Goal: Transaction & Acquisition: Subscribe to service/newsletter

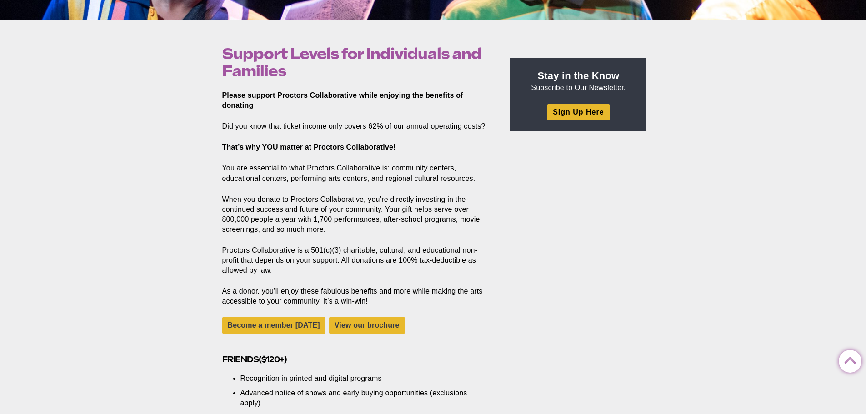
scroll to position [273, 0]
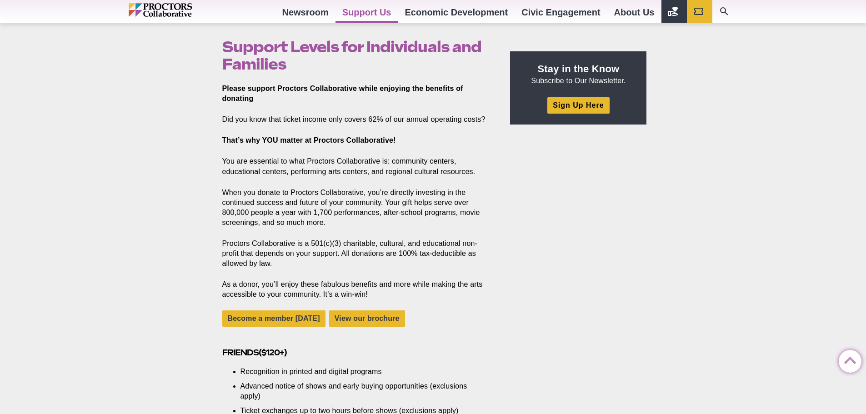
click at [383, 87] on strong "Please support Proctors Collaborative while enjoying the benefits of donating" at bounding box center [342, 94] width 241 height 18
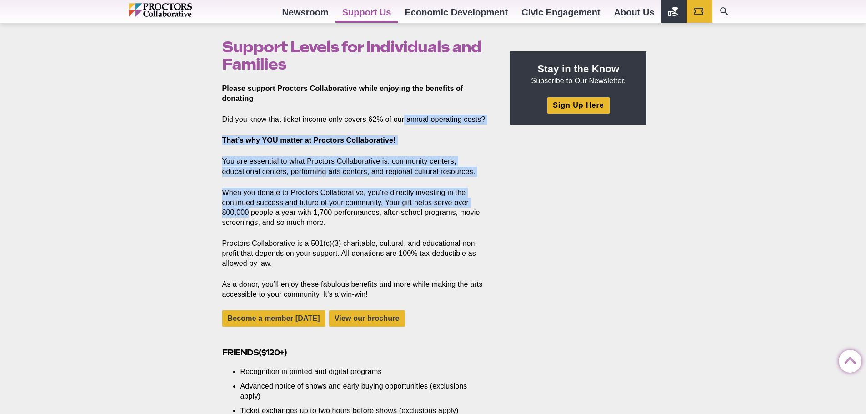
drag, startPoint x: 404, startPoint y: 109, endPoint x: 461, endPoint y: 203, distance: 110.6
click at [461, 203] on p "When you donate to Proctors Collaborative, you’re directly investing in the con…" at bounding box center [355, 208] width 267 height 40
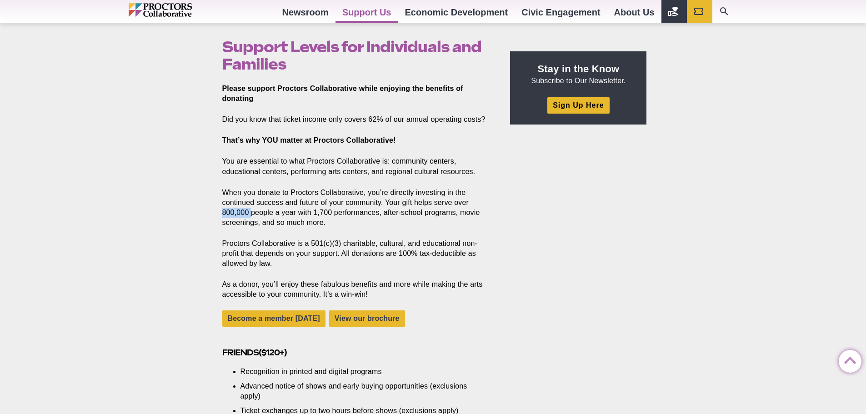
click at [461, 203] on p "When you donate to Proctors Collaborative, you’re directly investing in the con…" at bounding box center [355, 208] width 267 height 40
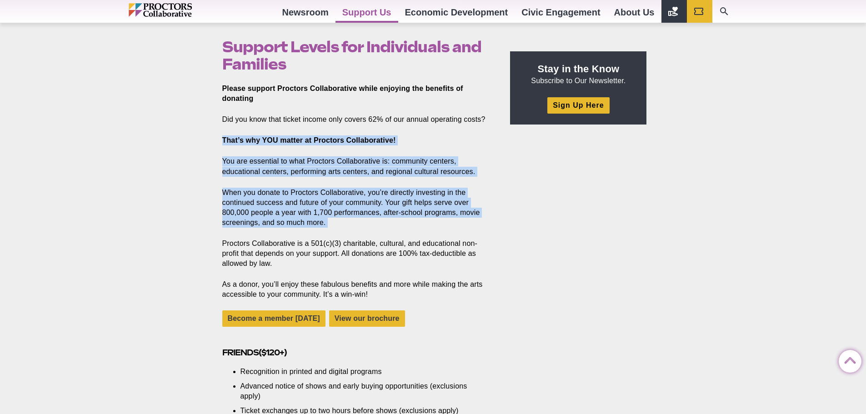
drag, startPoint x: 461, startPoint y: 203, endPoint x: 456, endPoint y: 137, distance: 66.1
click at [456, 137] on p "That’s why YOU matter at Proctors Collaborative!" at bounding box center [355, 141] width 267 height 10
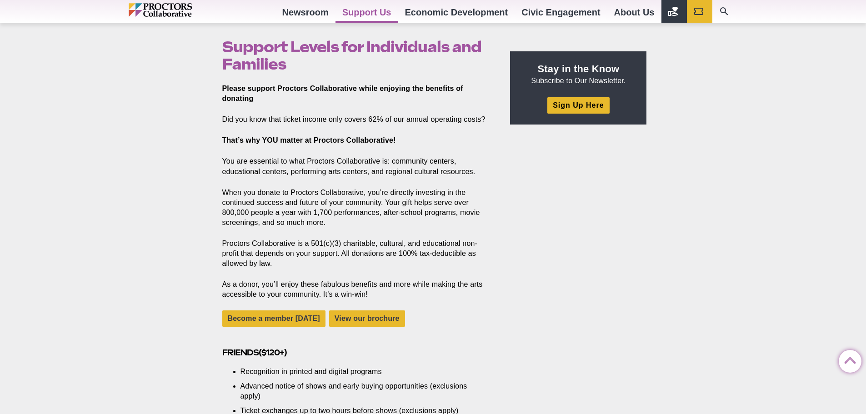
click at [454, 118] on p "Did you know that ticket income only covers 62% of our annual operating costs?" at bounding box center [355, 120] width 267 height 10
drag, startPoint x: 454, startPoint y: 118, endPoint x: 393, endPoint y: 110, distance: 61.5
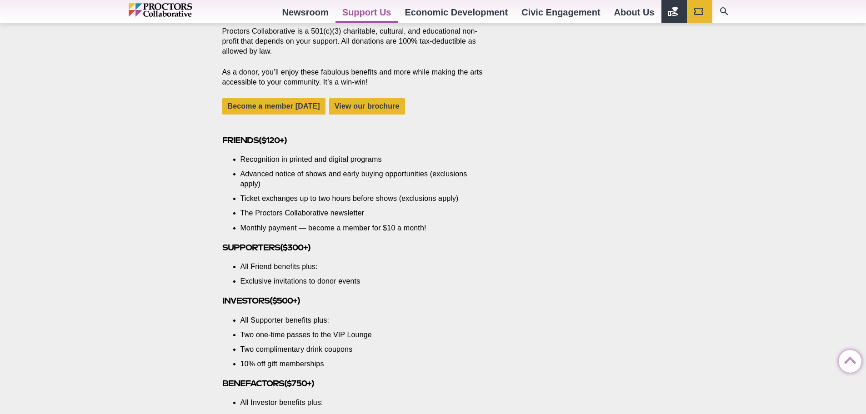
scroll to position [500, 0]
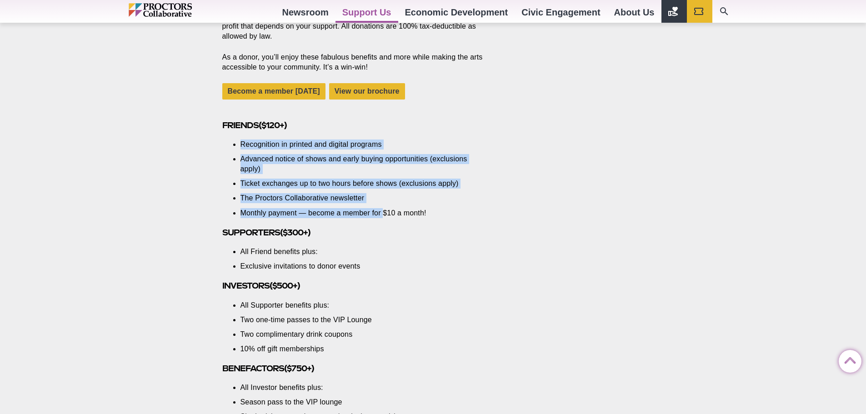
drag, startPoint x: 242, startPoint y: 141, endPoint x: 383, endPoint y: 216, distance: 160.3
click at [383, 216] on ul "Recognition in printed and digital programs Advanced notice of shows and early …" at bounding box center [359, 179] width 236 height 78
click at [383, 216] on li "Monthly payment — become a member for $10 a month!" at bounding box center [359, 213] width 236 height 10
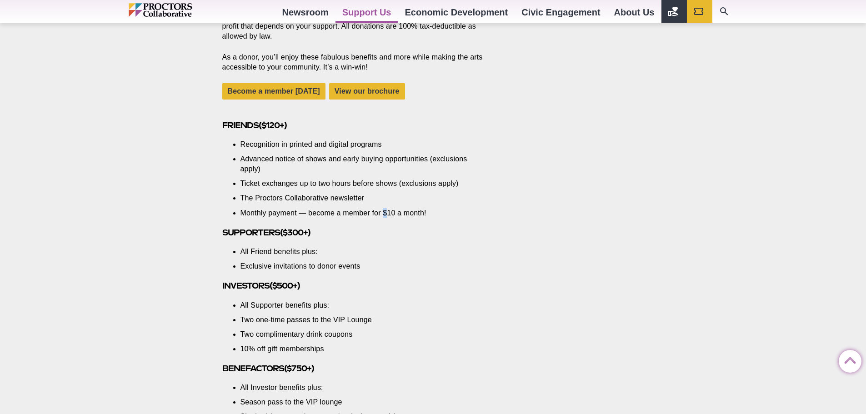
click at [383, 216] on li "Monthly payment — become a member for $10 a month!" at bounding box center [359, 213] width 236 height 10
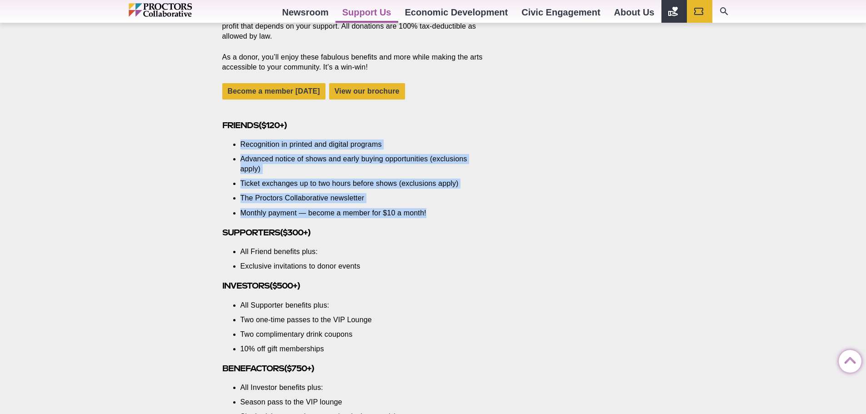
drag, startPoint x: 383, startPoint y: 216, endPoint x: 363, endPoint y: 133, distance: 86.0
drag, startPoint x: 363, startPoint y: 133, endPoint x: 427, endPoint y: 212, distance: 101.6
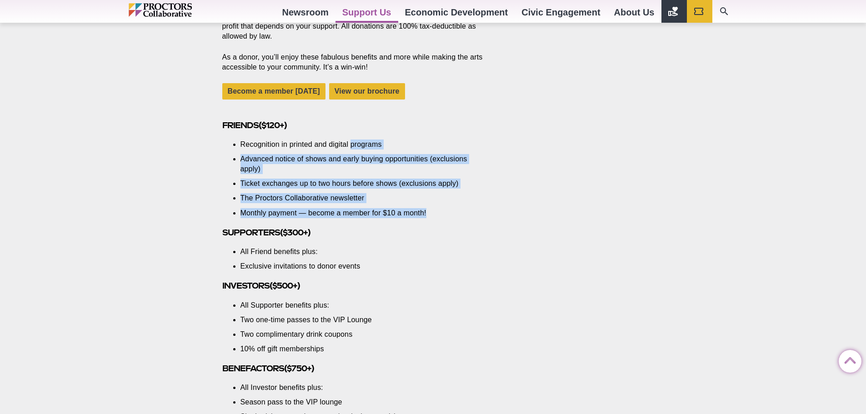
click at [427, 212] on li "Monthly payment — become a member for $10 a month!" at bounding box center [359, 213] width 236 height 10
drag, startPoint x: 427, startPoint y: 212, endPoint x: 413, endPoint y: 127, distance: 86.1
click at [412, 126] on h3 "Friends ( $120+ )" at bounding box center [355, 125] width 267 height 10
drag, startPoint x: 412, startPoint y: 126, endPoint x: 431, endPoint y: 216, distance: 91.1
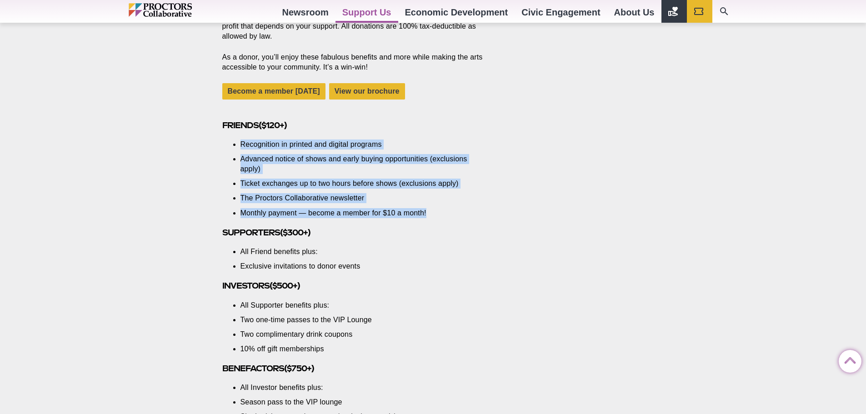
click at [431, 216] on li "Monthly payment — become a member for $10 a month!" at bounding box center [359, 213] width 236 height 10
drag, startPoint x: 431, startPoint y: 216, endPoint x: 412, endPoint y: 127, distance: 90.6
click at [412, 127] on h3 "Friends ( $120+ )" at bounding box center [355, 125] width 267 height 10
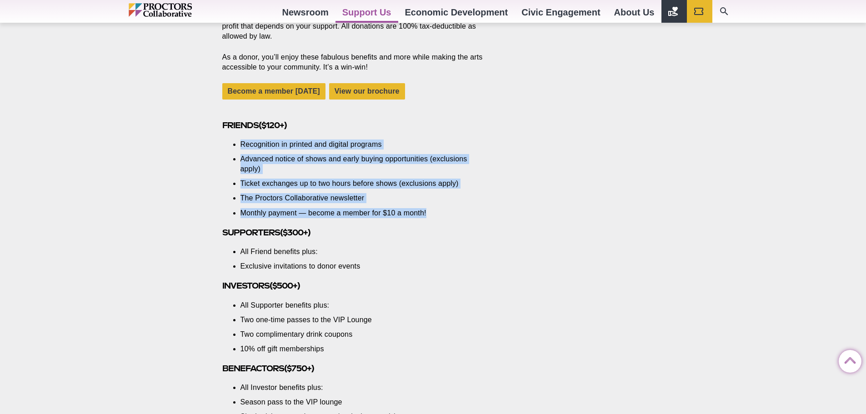
drag, startPoint x: 412, startPoint y: 127, endPoint x: 430, endPoint y: 209, distance: 83.9
click at [429, 207] on ul "Recognition in printed and digital programs Advanced notice of shows and early …" at bounding box center [359, 179] width 236 height 78
drag, startPoint x: 429, startPoint y: 207, endPoint x: 423, endPoint y: 152, distance: 55.7
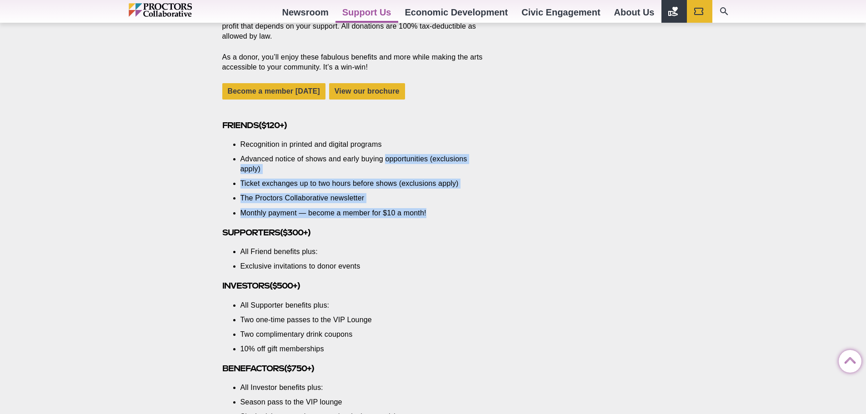
click at [424, 153] on ul "Recognition in printed and digital programs Advanced notice of shows and early …" at bounding box center [359, 179] width 236 height 78
click at [423, 152] on ul "Recognition in printed and digital programs Advanced notice of shows and early …" at bounding box center [359, 179] width 236 height 78
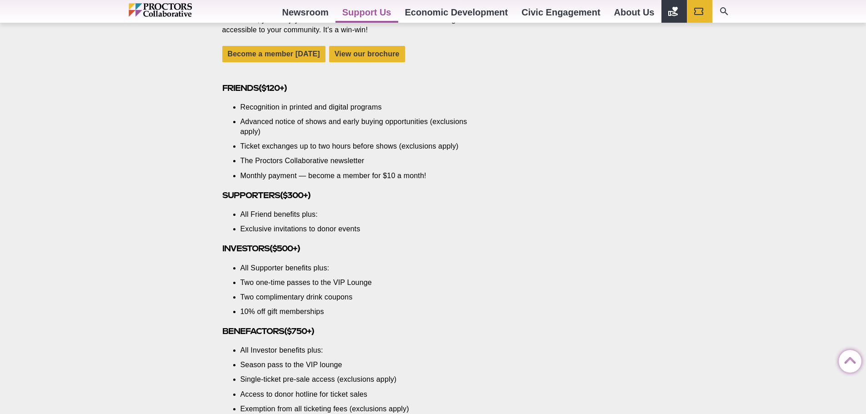
scroll to position [591, 0]
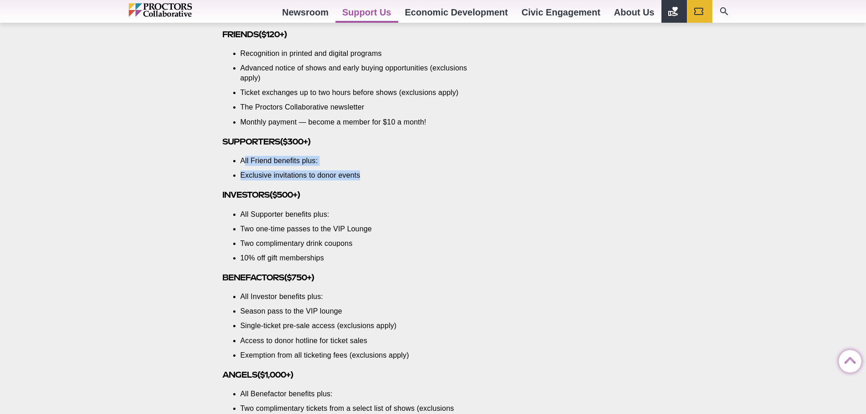
drag, startPoint x: 244, startPoint y: 159, endPoint x: 371, endPoint y: 177, distance: 128.6
click at [371, 177] on ul "All Friend benefits plus: Exclusive invitations to donor events" at bounding box center [359, 168] width 236 height 25
click at [371, 177] on li "Exclusive invitations to donor events" at bounding box center [359, 176] width 236 height 10
drag, startPoint x: 371, startPoint y: 177, endPoint x: 376, endPoint y: 158, distance: 19.6
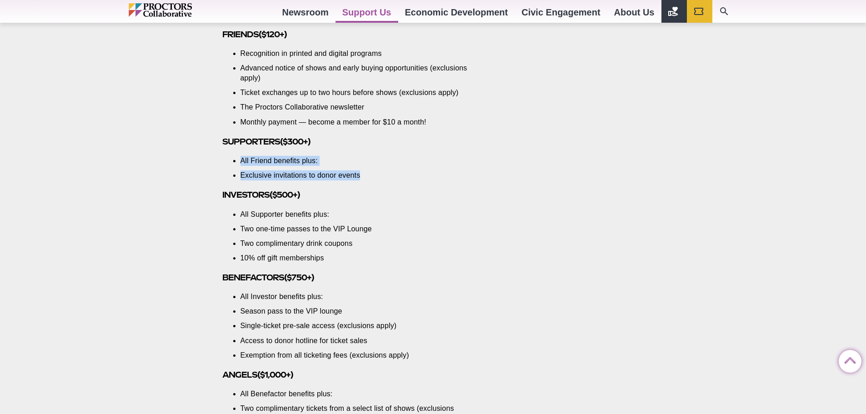
click at [376, 158] on ul "All Friend benefits plus: Exclusive invitations to donor events" at bounding box center [359, 168] width 236 height 25
click at [376, 158] on li "All Friend benefits plus:" at bounding box center [359, 161] width 236 height 10
drag, startPoint x: 376, startPoint y: 158, endPoint x: 382, endPoint y: 177, distance: 20.0
click at [382, 177] on ul "All Friend benefits plus: Exclusive invitations to donor events" at bounding box center [359, 168] width 236 height 25
click at [382, 177] on li "Exclusive invitations to donor events" at bounding box center [359, 176] width 236 height 10
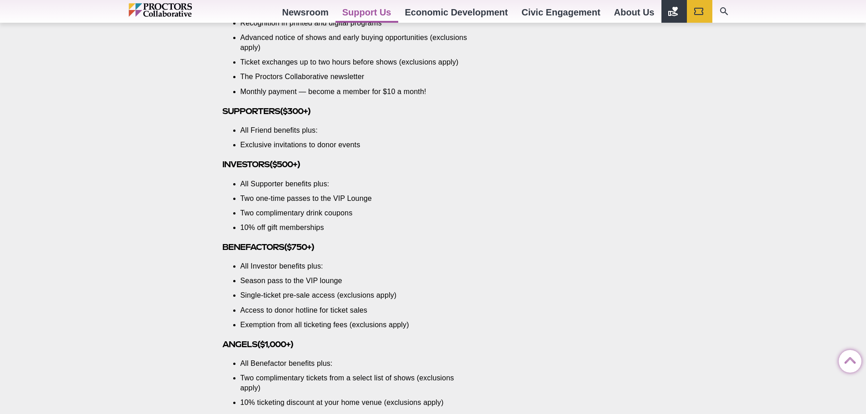
scroll to position [637, 0]
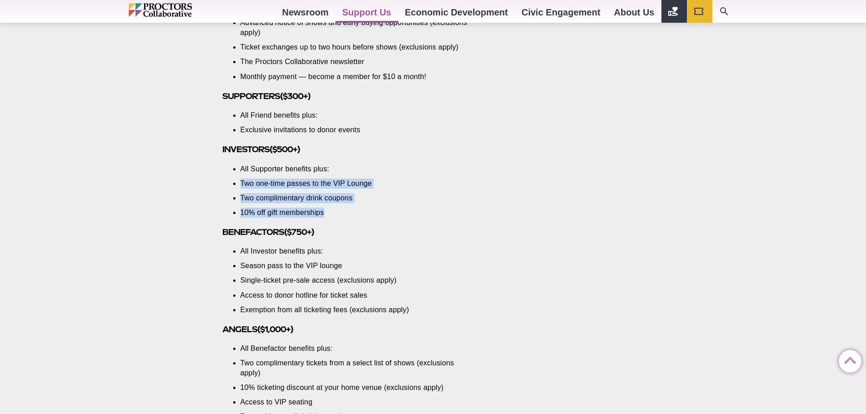
drag, startPoint x: 352, startPoint y: 207, endPoint x: 351, endPoint y: 156, distance: 50.9
click at [351, 156] on section "Please support Proctors Collaborative while enjoying the benefits of donating D…" at bounding box center [358, 407] width 286 height 1374
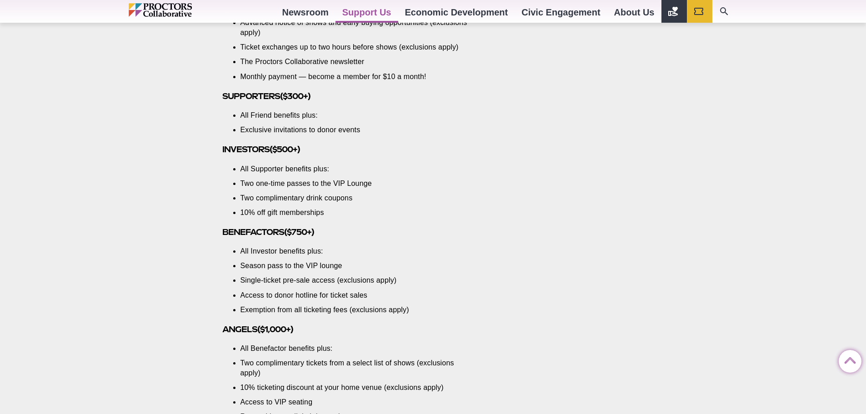
click at [351, 156] on section "Please support Proctors Collaborative while enjoying the benefits of donating D…" at bounding box center [358, 407] width 286 height 1374
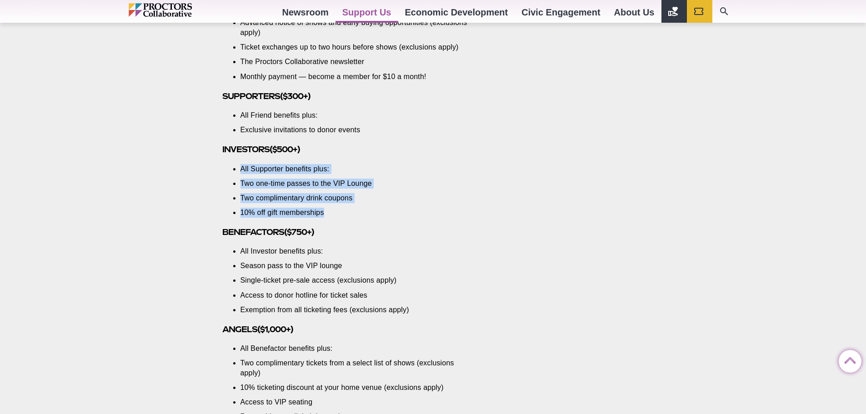
drag, startPoint x: 351, startPoint y: 156, endPoint x: 361, endPoint y: 206, distance: 51.0
click at [361, 206] on section "Please support Proctors Collaborative while enjoying the benefits of donating D…" at bounding box center [358, 407] width 286 height 1374
click at [360, 206] on ul "All Supporter benefits plus: Two one-time passes to the VIP Lounge Two complime…" at bounding box center [359, 191] width 236 height 54
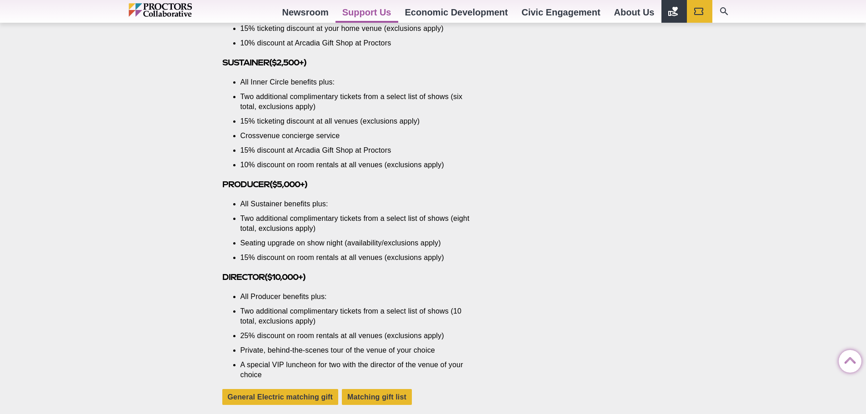
scroll to position [1137, 0]
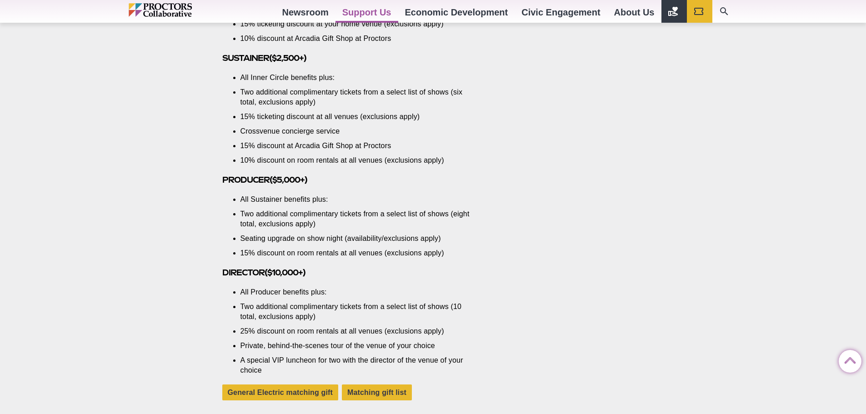
drag, startPoint x: 358, startPoint y: 197, endPoint x: 312, endPoint y: 113, distance: 95.8
click at [312, 113] on li "15% ticketing discount at all venues (exclusions apply)" at bounding box center [359, 117] width 236 height 10
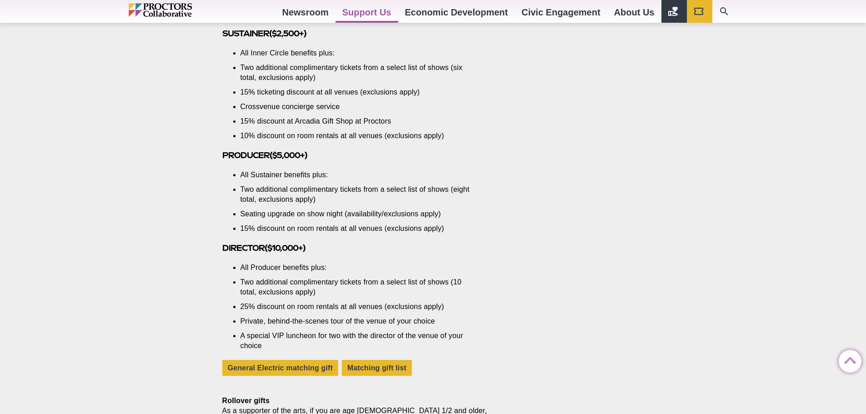
scroll to position [1182, 0]
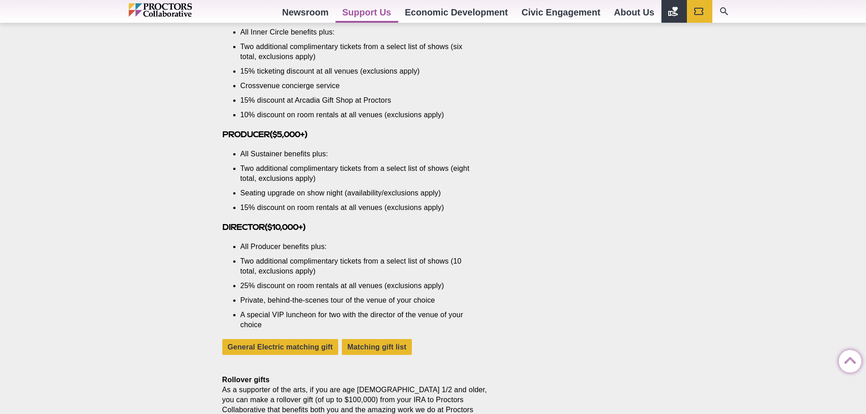
click at [339, 172] on li "Two additional complimentary tickets from a select list of shows (eight total, …" at bounding box center [359, 174] width 236 height 20
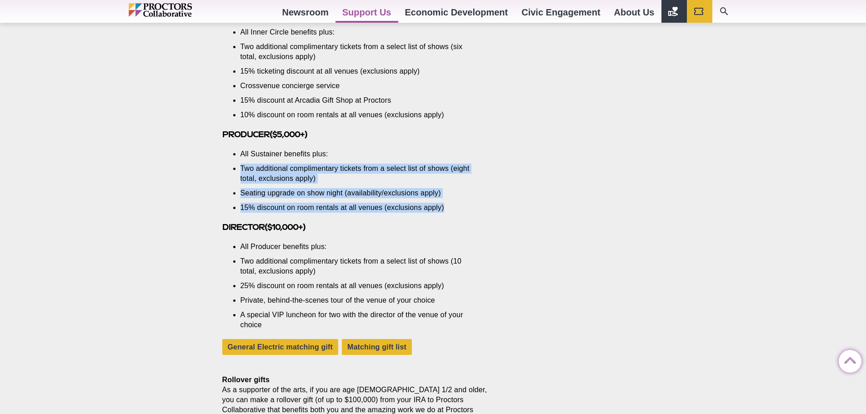
drag, startPoint x: 339, startPoint y: 172, endPoint x: 340, endPoint y: 209, distance: 36.4
click at [340, 209] on ul "All Sustainer benefits plus: Two additional complimentary tickets from a select…" at bounding box center [359, 181] width 236 height 64
click at [340, 208] on li "15% discount on room rentals at all venues (exclusions apply)" at bounding box center [359, 208] width 236 height 10
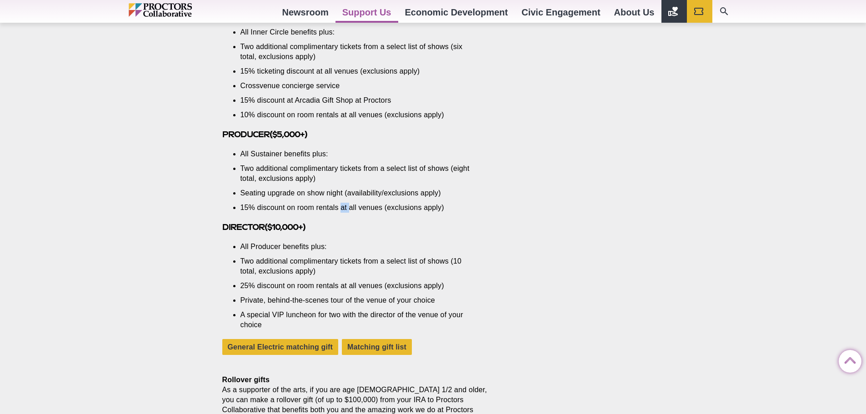
click at [340, 207] on li "15% discount on room rentals at all venues (exclusions apply)" at bounding box center [359, 208] width 236 height 10
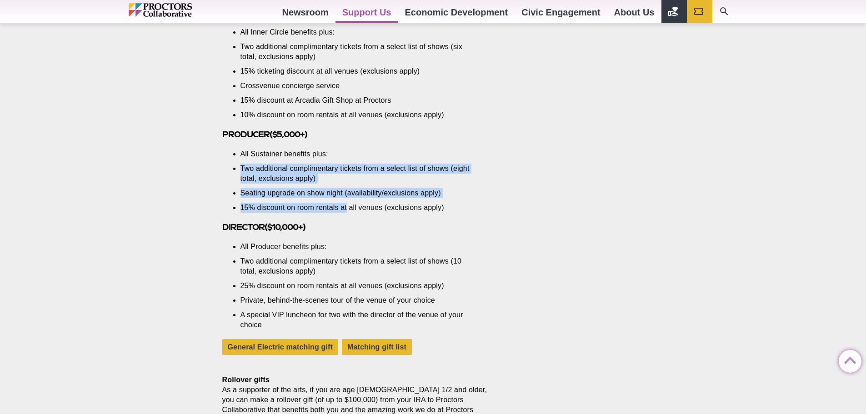
drag, startPoint x: 340, startPoint y: 207, endPoint x: 343, endPoint y: 150, distance: 56.9
click at [343, 150] on ul "All Sustainer benefits plus: Two additional complimentary tickets from a select…" at bounding box center [359, 181] width 236 height 64
click at [343, 150] on li "All Sustainer benefits plus:" at bounding box center [359, 154] width 236 height 10
drag, startPoint x: 343, startPoint y: 150, endPoint x: 346, endPoint y: 209, distance: 58.7
click at [346, 209] on ul "All Sustainer benefits plus: Two additional complimentary tickets from a select…" at bounding box center [359, 181] width 236 height 64
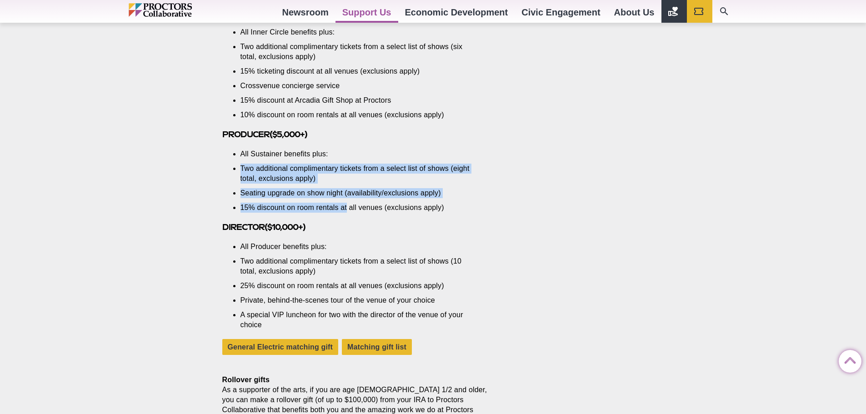
click at [346, 209] on li "15% discount on room rentals at all venues (exclusions apply)" at bounding box center [359, 208] width 236 height 10
drag, startPoint x: 346, startPoint y: 209, endPoint x: 342, endPoint y: 151, distance: 58.3
click at [343, 151] on ul "All Sustainer benefits plus: Two additional complimentary tickets from a select…" at bounding box center [359, 181] width 236 height 64
click at [342, 151] on li "All Sustainer benefits plus:" at bounding box center [359, 154] width 236 height 10
